Goal: Transaction & Acquisition: Purchase product/service

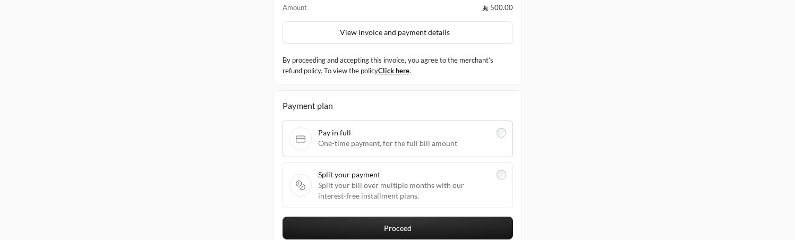
click at [377, 189] on span "Split your bill over multiple months with our interest-free installment plans." at bounding box center [404, 190] width 172 height 21
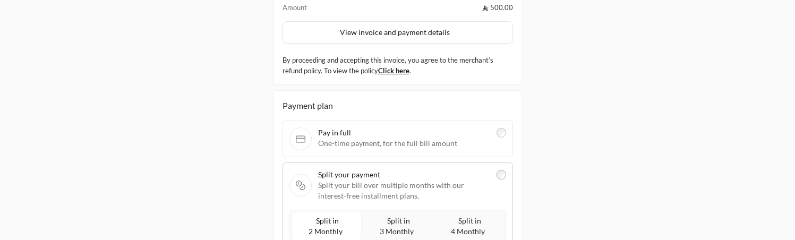
scroll to position [221, 0]
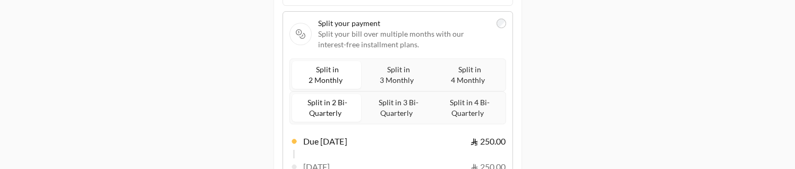
scroll to position [266, 0]
